Goal: Transaction & Acquisition: Purchase product/service

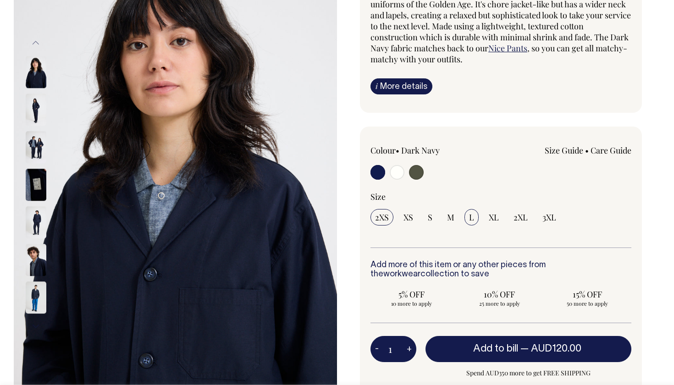
click at [474, 220] on input "L" at bounding box center [472, 217] width 14 height 17
radio input "true"
select select "L"
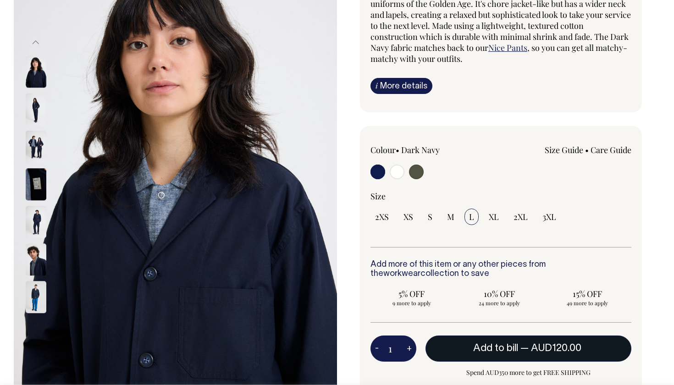
click at [479, 344] on span "Add to bill" at bounding box center [495, 348] width 45 height 9
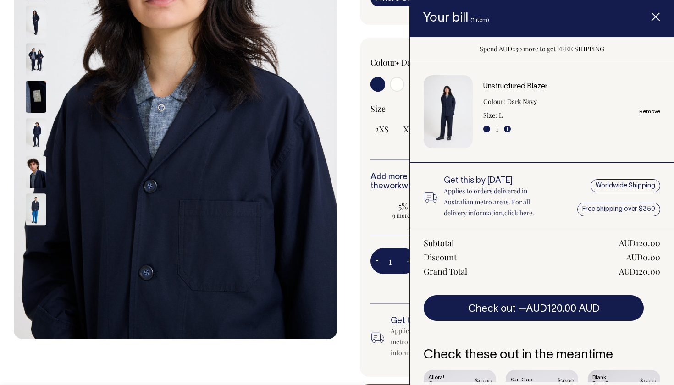
scroll to position [207, 0]
click at [511, 129] on div "Unstructured Blazer Colour: Dark Navy Size: L - 1 +" at bounding box center [515, 108] width 64 height 51
click at [509, 129] on button "+" at bounding box center [507, 129] width 7 height 7
type input "2"
click at [389, 161] on div "Colour • Dark Navy Size Guide Size Guide XXS XS" at bounding box center [501, 207] width 282 height 339
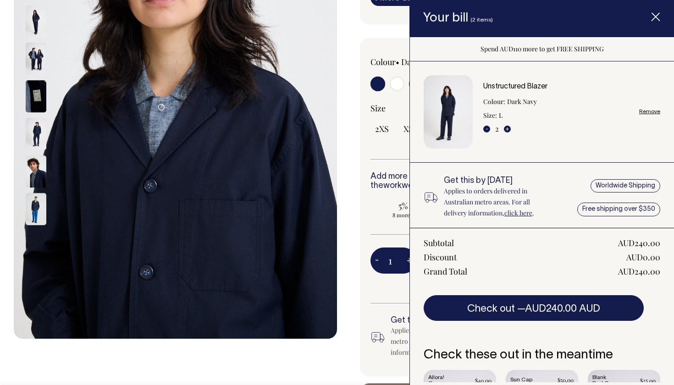
click at [661, 16] on span "Item added to your cart" at bounding box center [655, 18] width 37 height 39
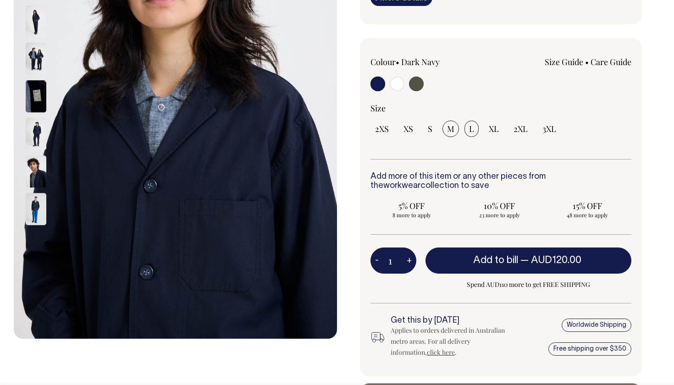
click at [454, 127] on input "M" at bounding box center [451, 129] width 17 height 17
radio input "true"
select select "M"
click at [412, 264] on button "+" at bounding box center [409, 261] width 14 height 18
type input "2"
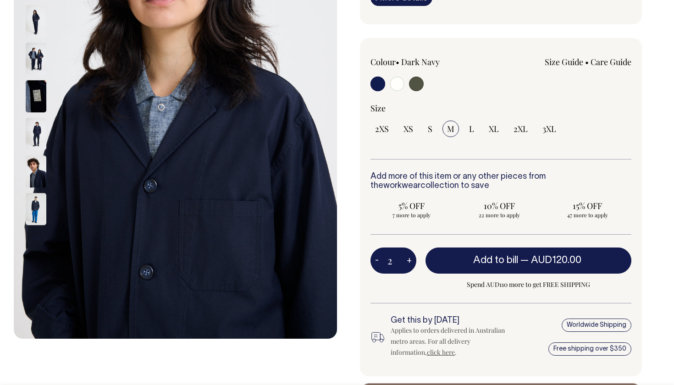
type input "2"
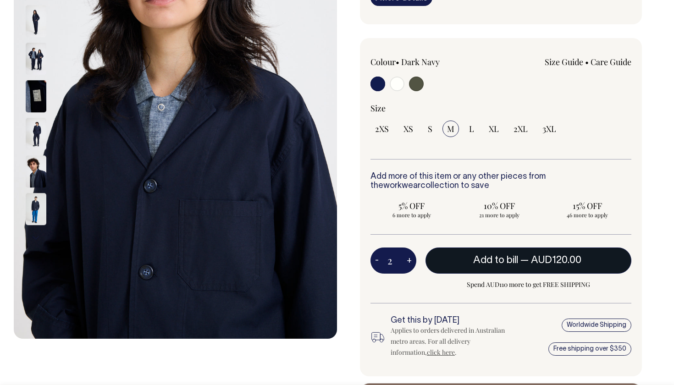
click at [465, 254] on button "Add to bill — AUD120.00" at bounding box center [529, 261] width 206 height 26
type input "1"
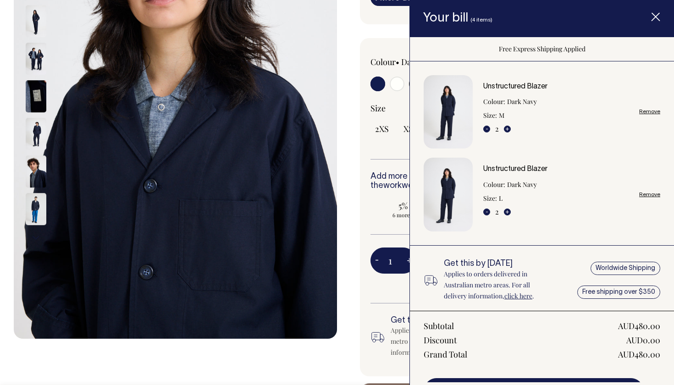
click at [403, 228] on div "Add more of this item or any other pieces from the workwear collection to save …" at bounding box center [501, 203] width 261 height 63
click at [651, 23] on span "Item added to your cart" at bounding box center [655, 18] width 37 height 39
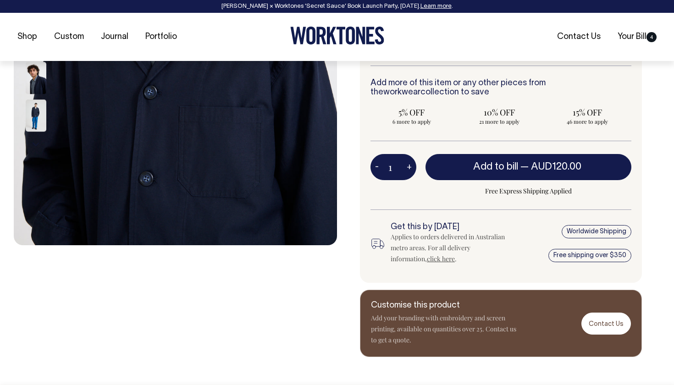
click at [651, 55] on div "Shop Custom Journal Portfolio Contact Us Your Bill 4" at bounding box center [337, 37] width 674 height 48
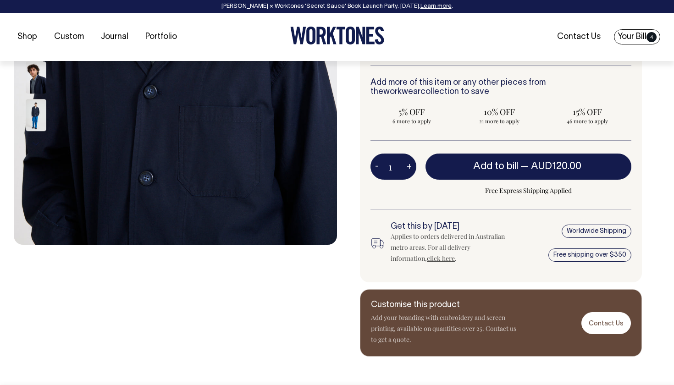
click at [648, 40] on span "4" at bounding box center [652, 37] width 10 height 10
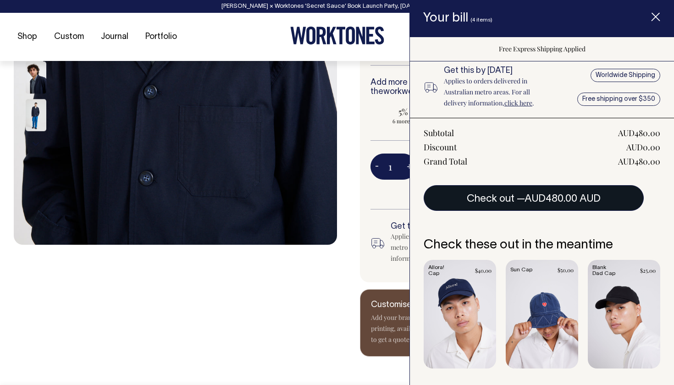
scroll to position [192, 0]
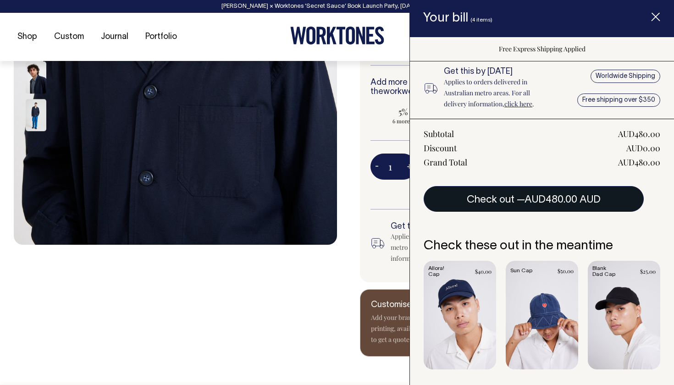
click at [567, 200] on span "AUD480.00 AUD" at bounding box center [563, 199] width 76 height 9
